Goal: Use online tool/utility: Utilize a website feature to perform a specific function

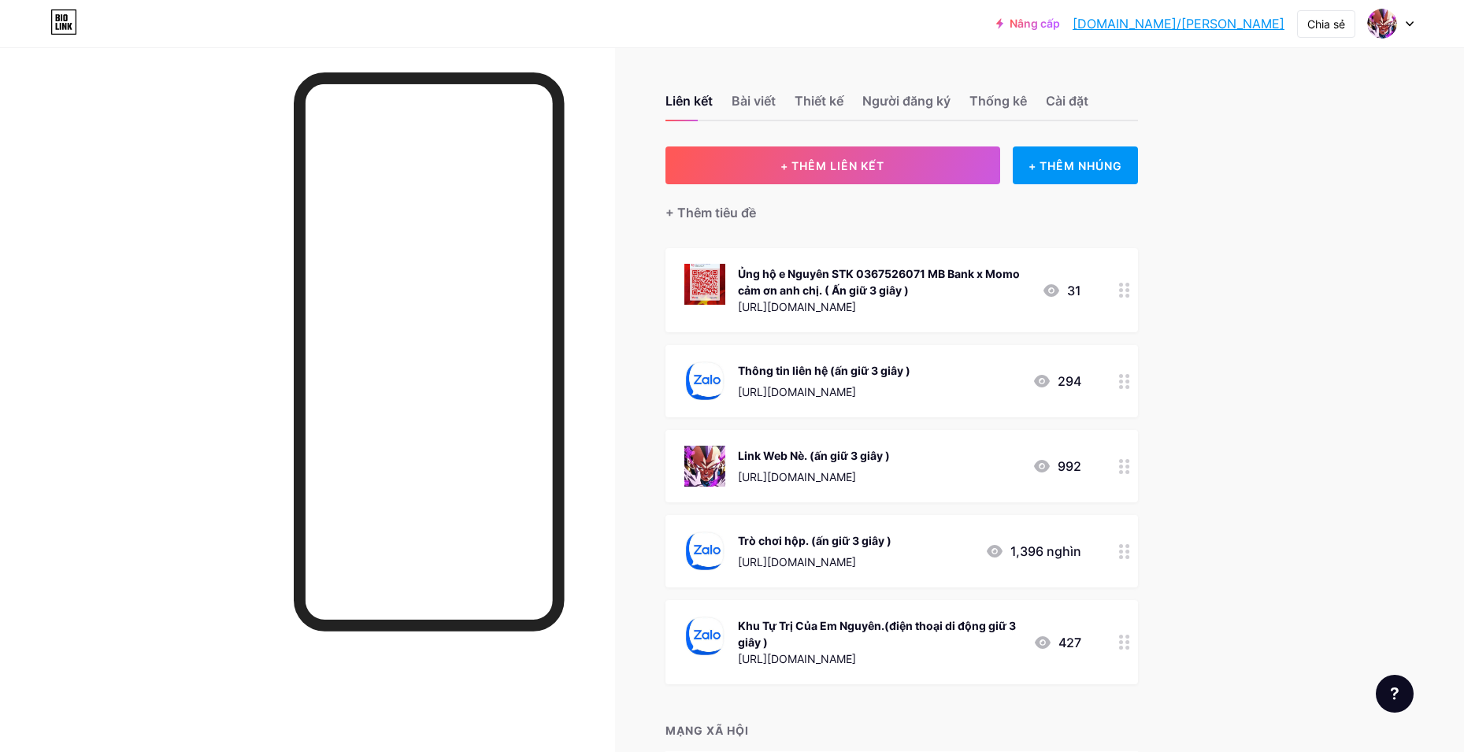
click at [1109, 464] on div "Link Web Nè. (ấn giữ 3 giây ) [URL][DOMAIN_NAME] 992" at bounding box center [902, 466] width 473 height 72
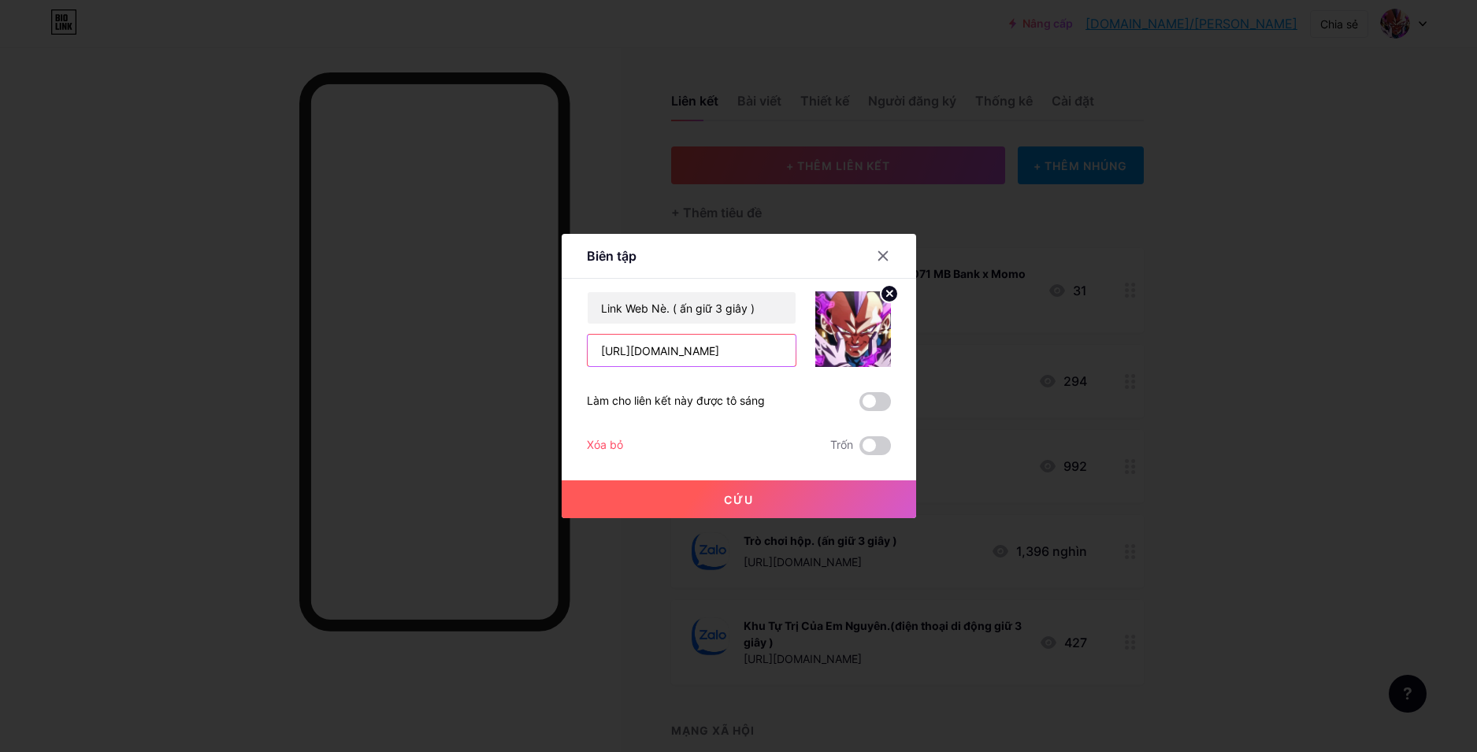
click at [644, 354] on input "[URL][DOMAIN_NAME]" at bounding box center [692, 351] width 208 height 32
click at [670, 342] on input "[URL][DOMAIN_NAME]" at bounding box center [692, 351] width 208 height 32
type input "[URL][DOMAIN_NAME]"
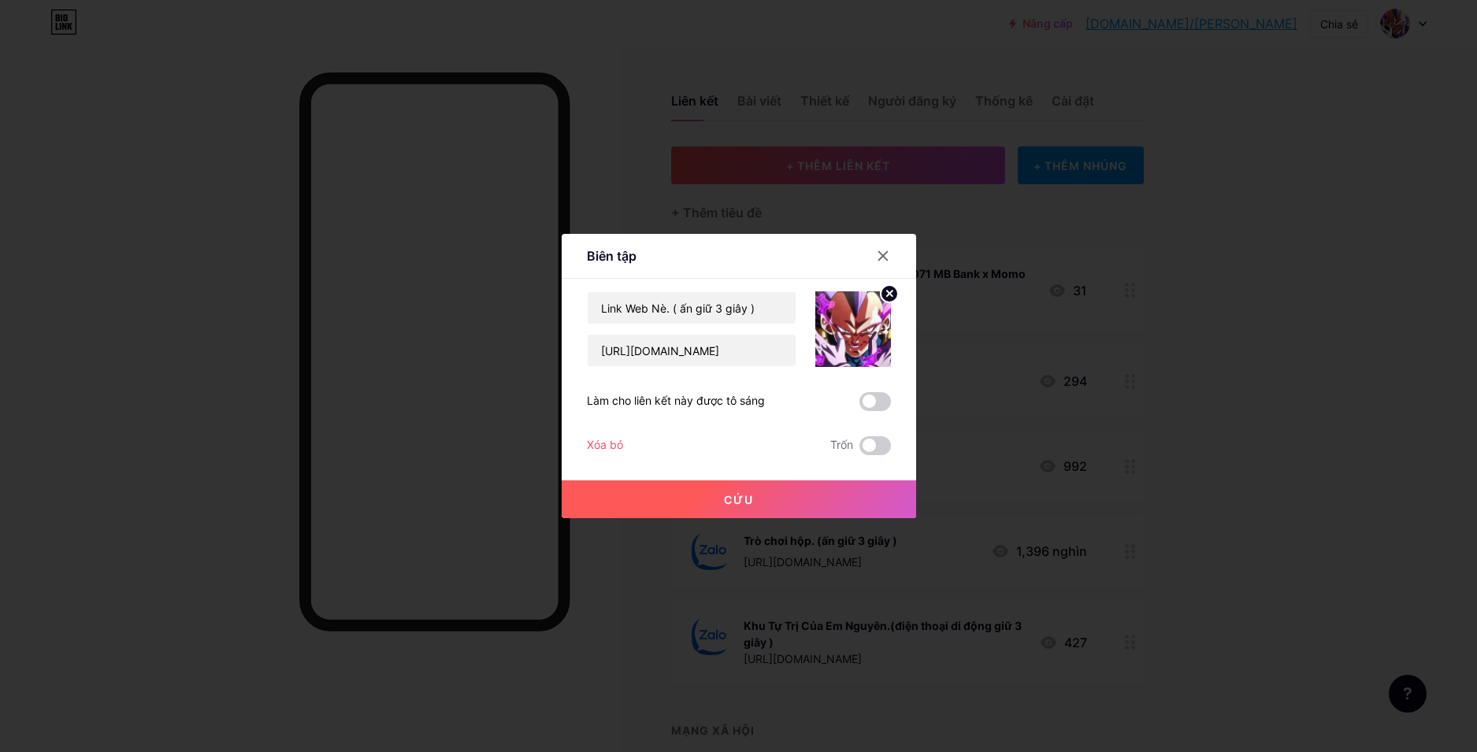
click at [679, 490] on button "Cứu" at bounding box center [739, 499] width 354 height 38
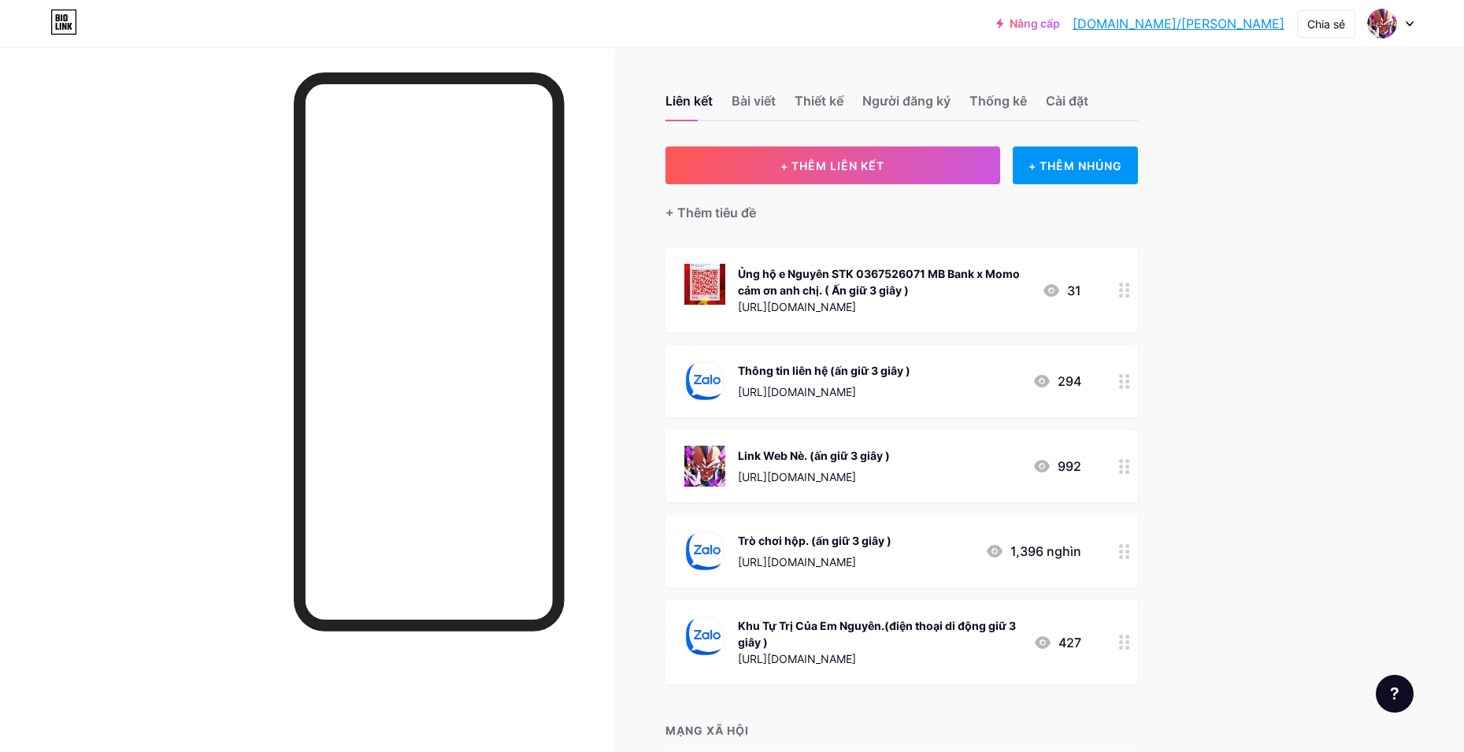
click at [1134, 559] on div at bounding box center [1124, 551] width 27 height 72
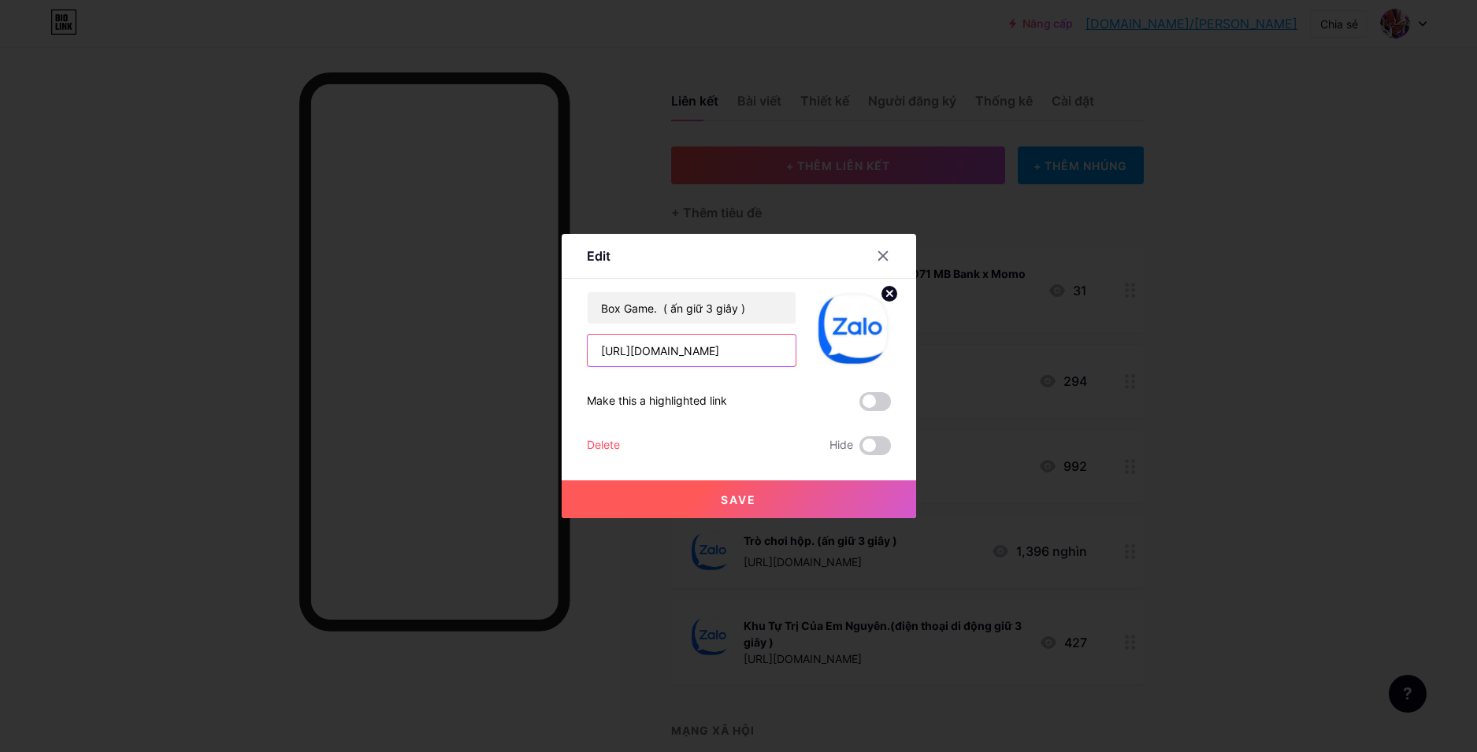
click at [658, 343] on input "[URL][DOMAIN_NAME]" at bounding box center [692, 351] width 208 height 32
paste input "pakhey019"
type input "[URL][DOMAIN_NAME]"
click at [710, 507] on button "Cứu" at bounding box center [739, 499] width 354 height 38
